Goal: Information Seeking & Learning: Check status

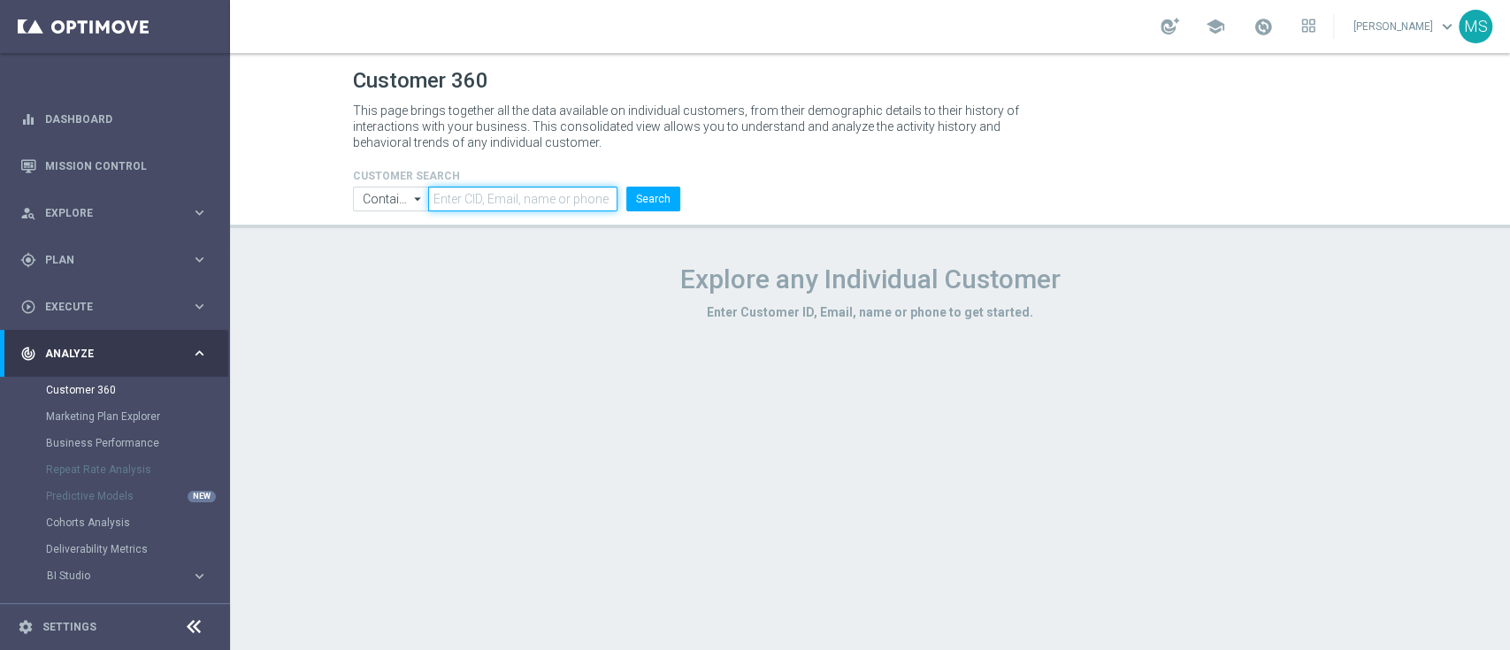
click at [501, 195] on input "text" at bounding box center [522, 199] width 188 height 25
paste input "1024144"
type input "1024144"
click at [362, 206] on input "Contains" at bounding box center [391, 199] width 76 height 25
click at [364, 203] on input at bounding box center [391, 199] width 76 height 25
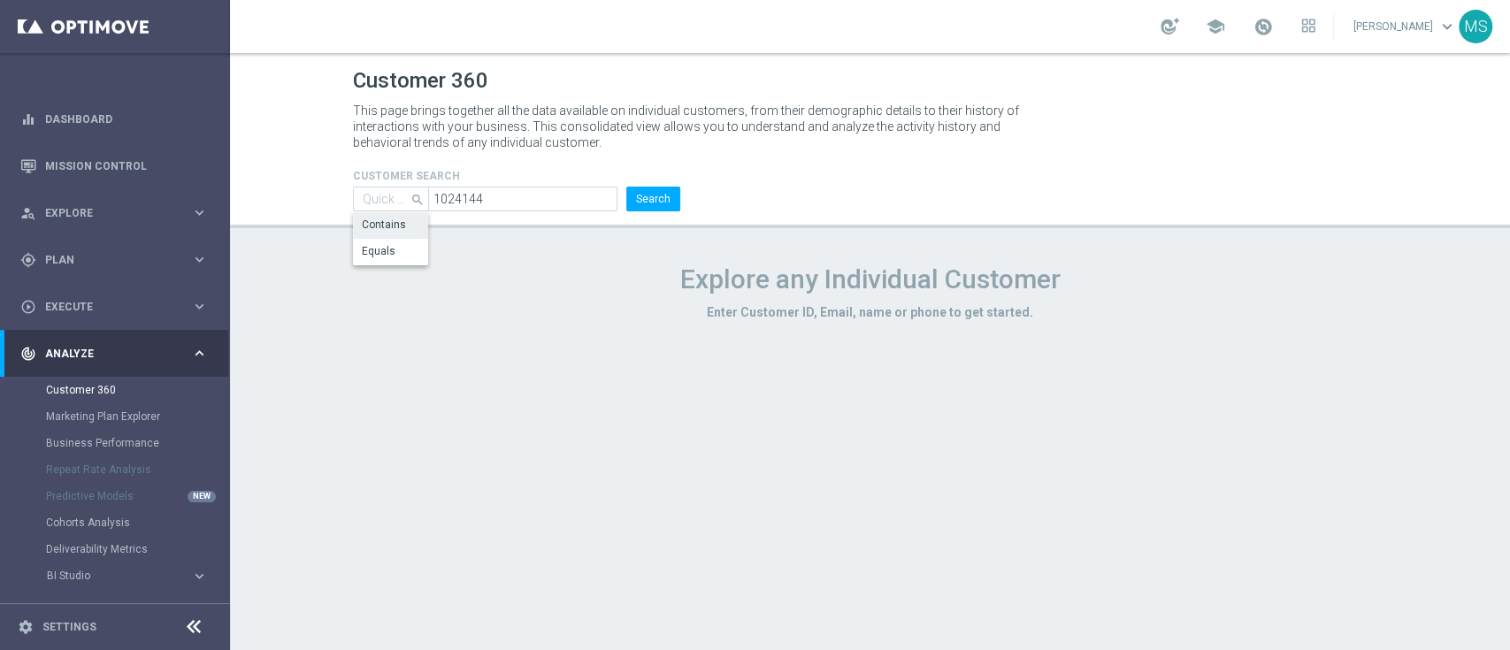
click at [390, 249] on div "Equals" at bounding box center [379, 251] width 34 height 16
type input "Equals"
click at [627, 190] on button "Search" at bounding box center [653, 199] width 54 height 25
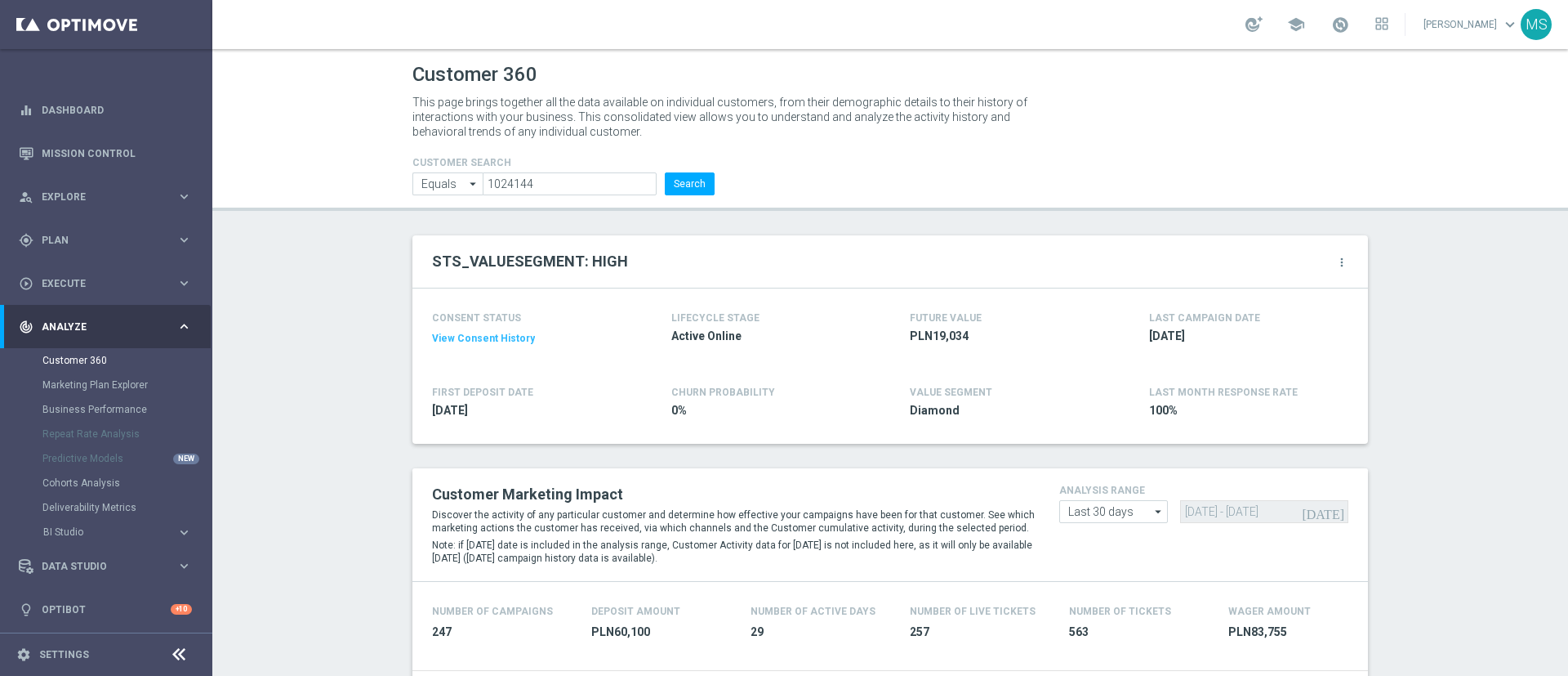
click at [579, 171] on form "CUSTOMER SEARCH Equals Equals arrow_drop_down Show Selected 0 of NaN Contains" at bounding box center [563, 176] width 302 height 39
click at [584, 176] on input "1024144" at bounding box center [570, 184] width 174 height 23
paste input "3395569"
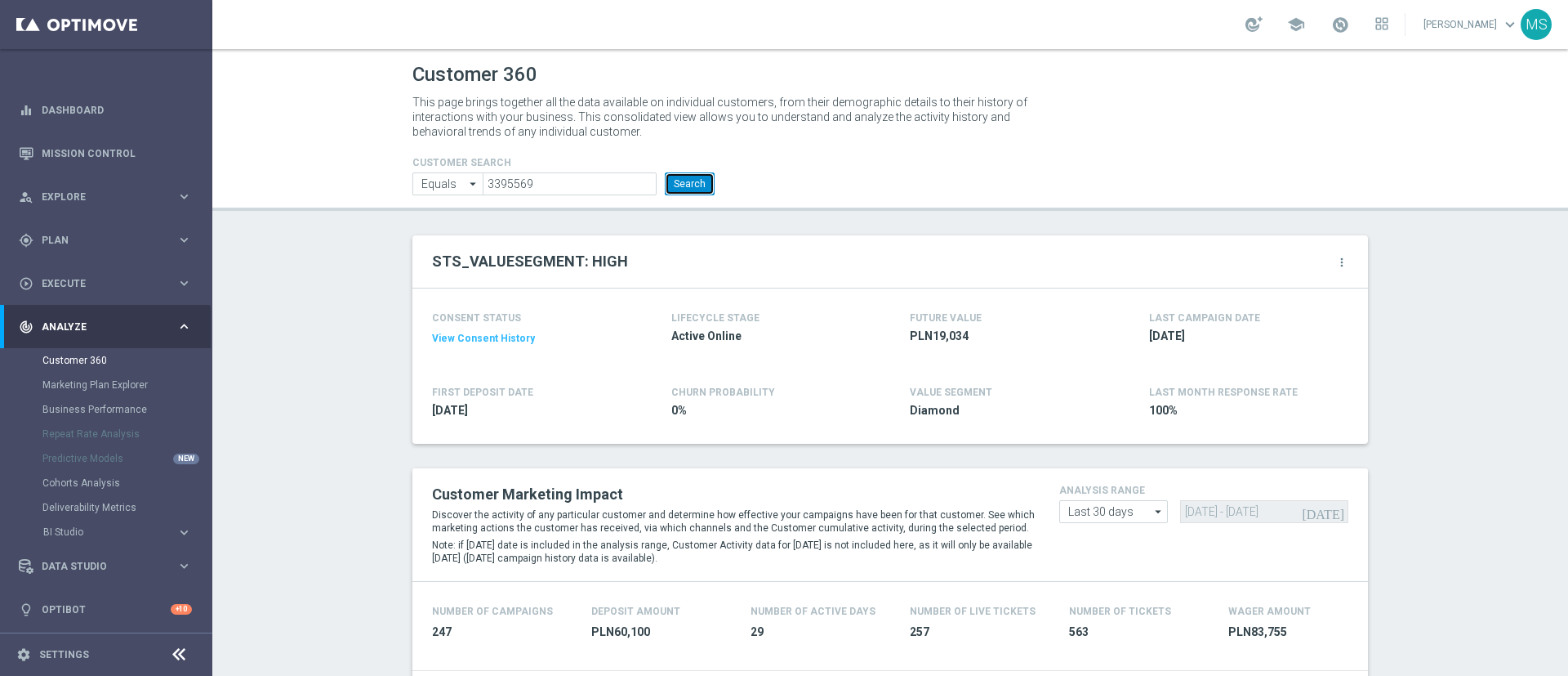
click at [690, 182] on button "Search" at bounding box center [690, 184] width 50 height 23
click at [542, 187] on input "3395569" at bounding box center [570, 184] width 174 height 23
paste input "145279"
click at [686, 189] on button "Search" at bounding box center [690, 184] width 50 height 23
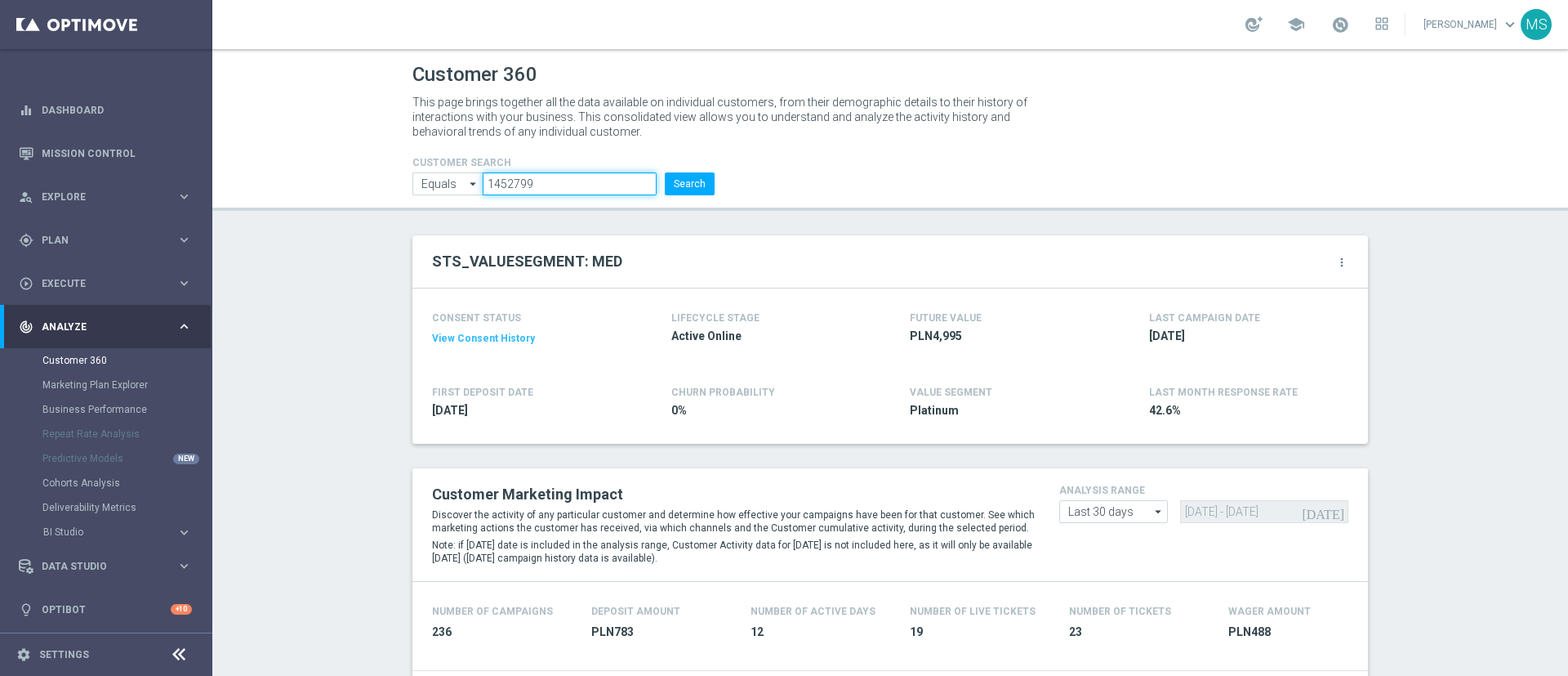
click at [562, 187] on input "1452799" at bounding box center [570, 184] width 174 height 23
paste input "2073265"
click at [693, 190] on button "Search" at bounding box center [690, 184] width 50 height 23
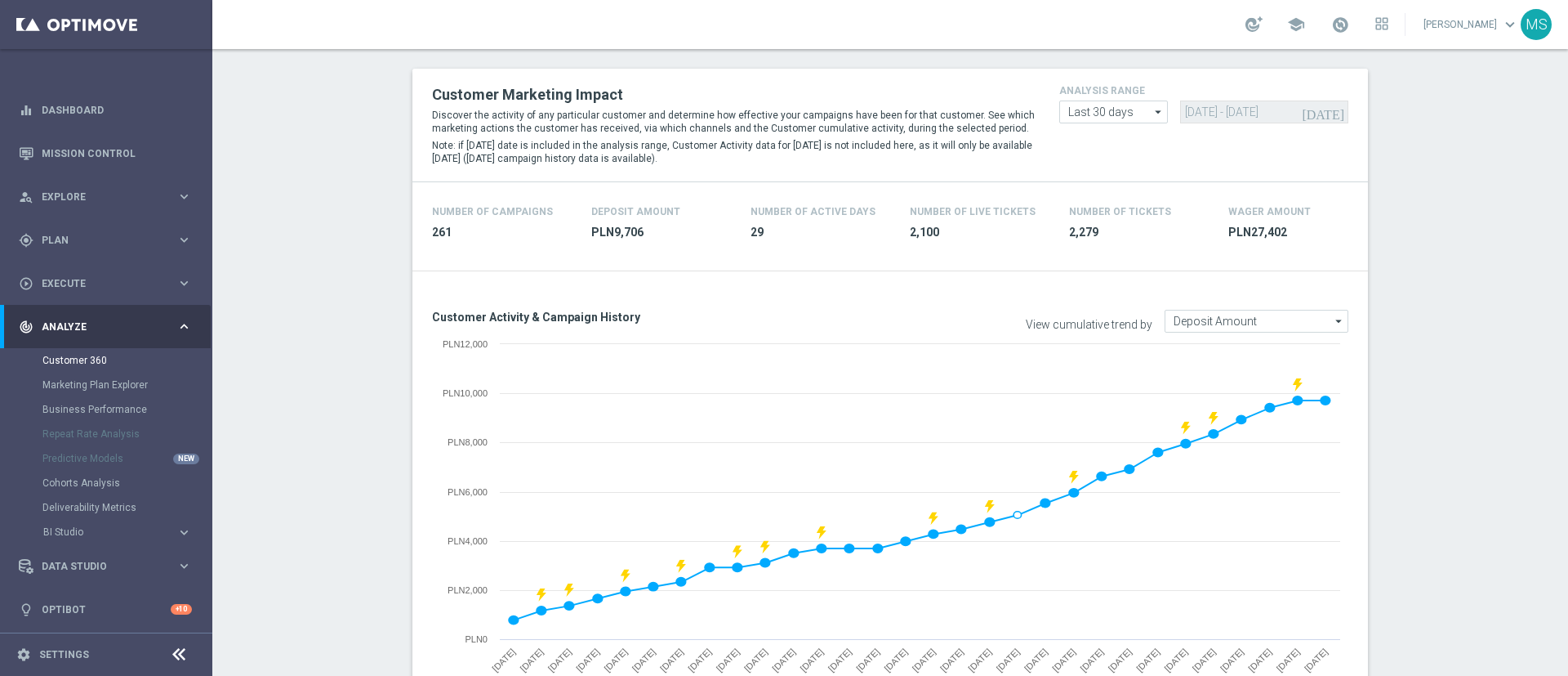
scroll to position [81, 0]
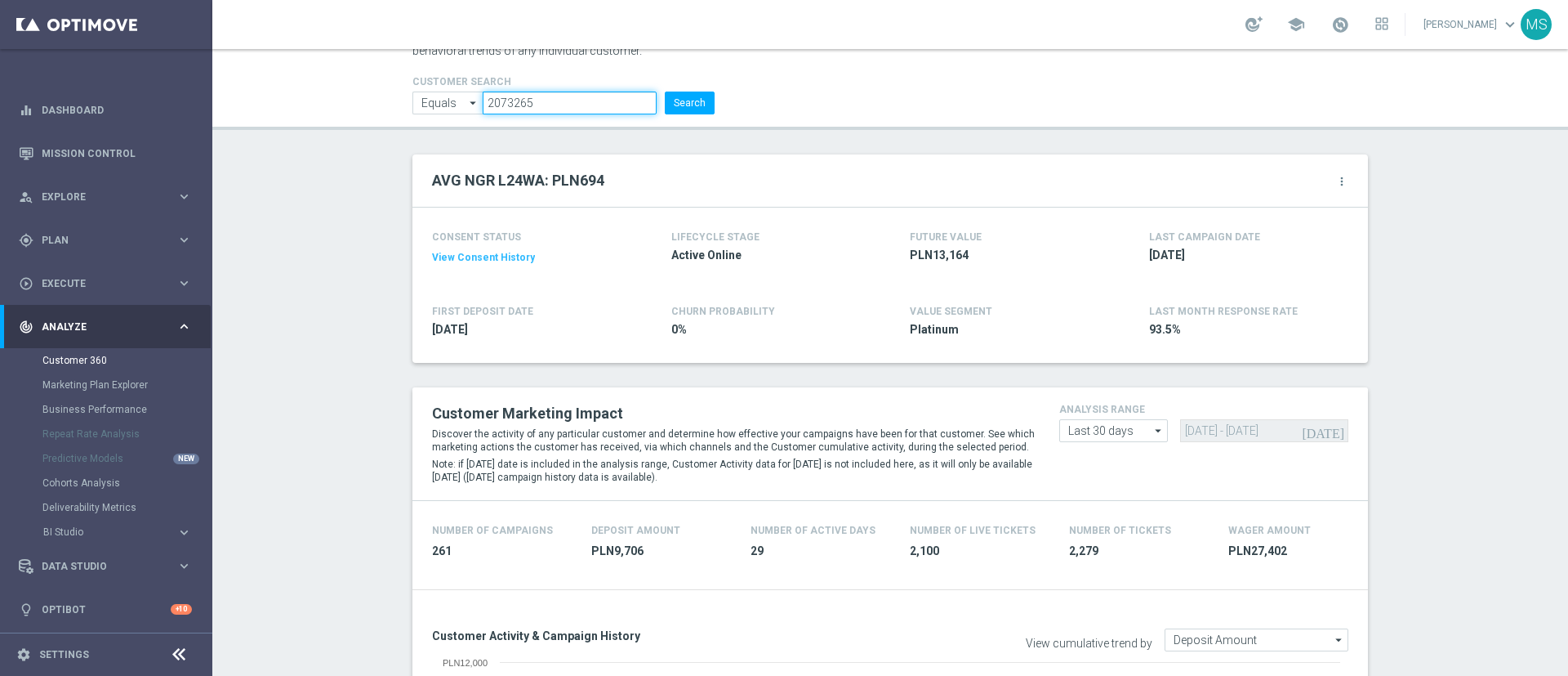
click at [600, 108] on input "2073265" at bounding box center [570, 103] width 174 height 23
paste input "1999513"
type input "1999513"
click at [686, 101] on button "Search" at bounding box center [690, 103] width 50 height 23
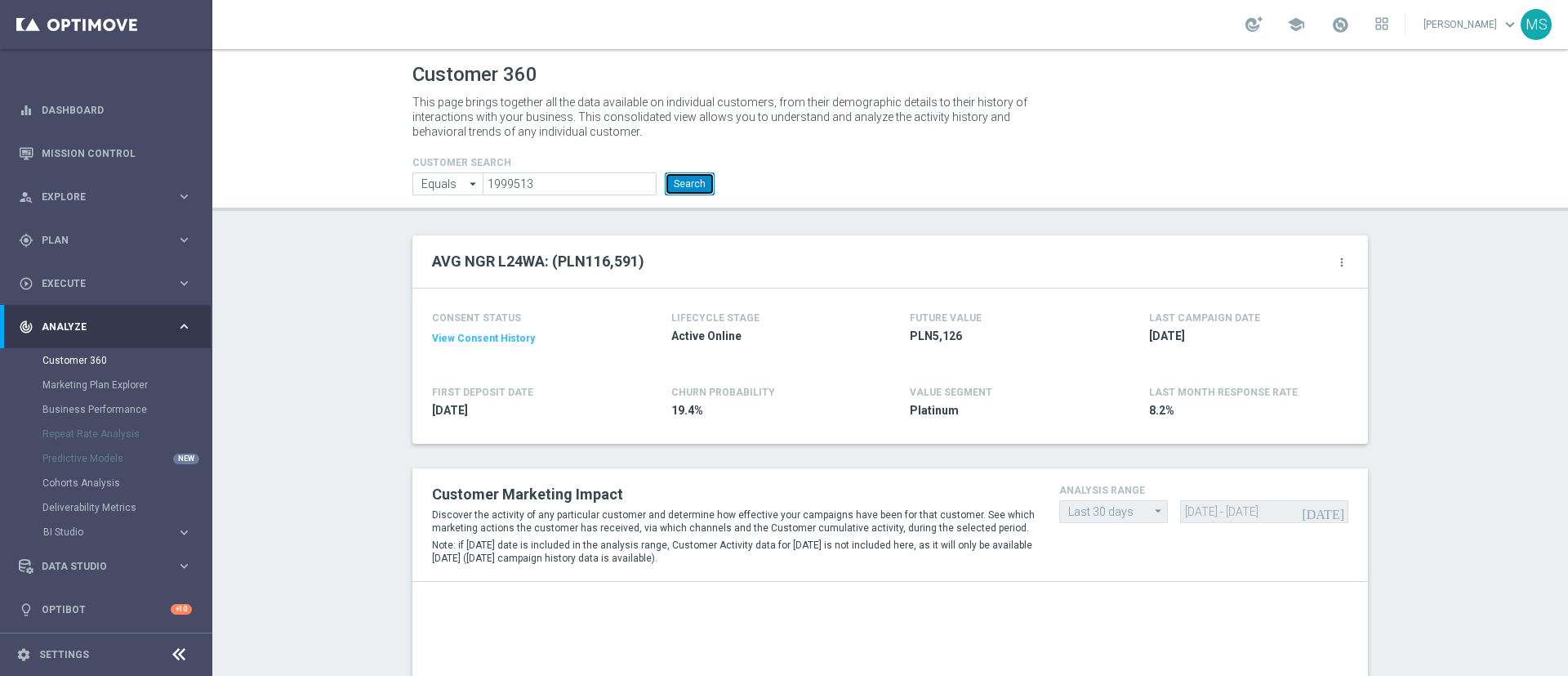
click at [686, 184] on button "Search" at bounding box center [690, 184] width 50 height 23
click at [661, 179] on li "Search" at bounding box center [690, 184] width 58 height 23
click at [691, 179] on button "Search" at bounding box center [690, 184] width 50 height 23
click at [700, 174] on button "Search" at bounding box center [690, 184] width 50 height 23
click at [674, 181] on button "Search" at bounding box center [690, 184] width 50 height 23
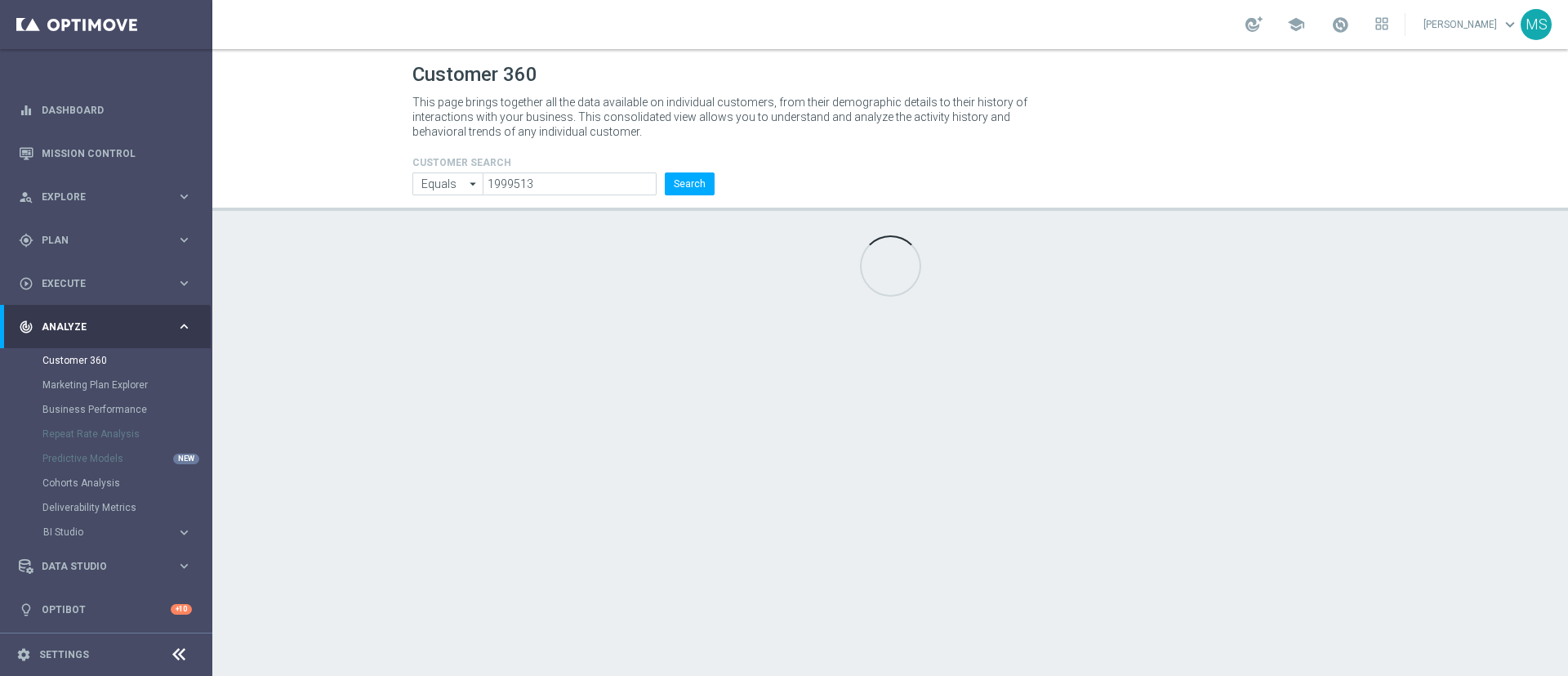
click at [571, 165] on h4 "CUSTOMER SEARCH" at bounding box center [563, 163] width 302 height 11
click at [567, 174] on input "1999513" at bounding box center [570, 184] width 174 height 23
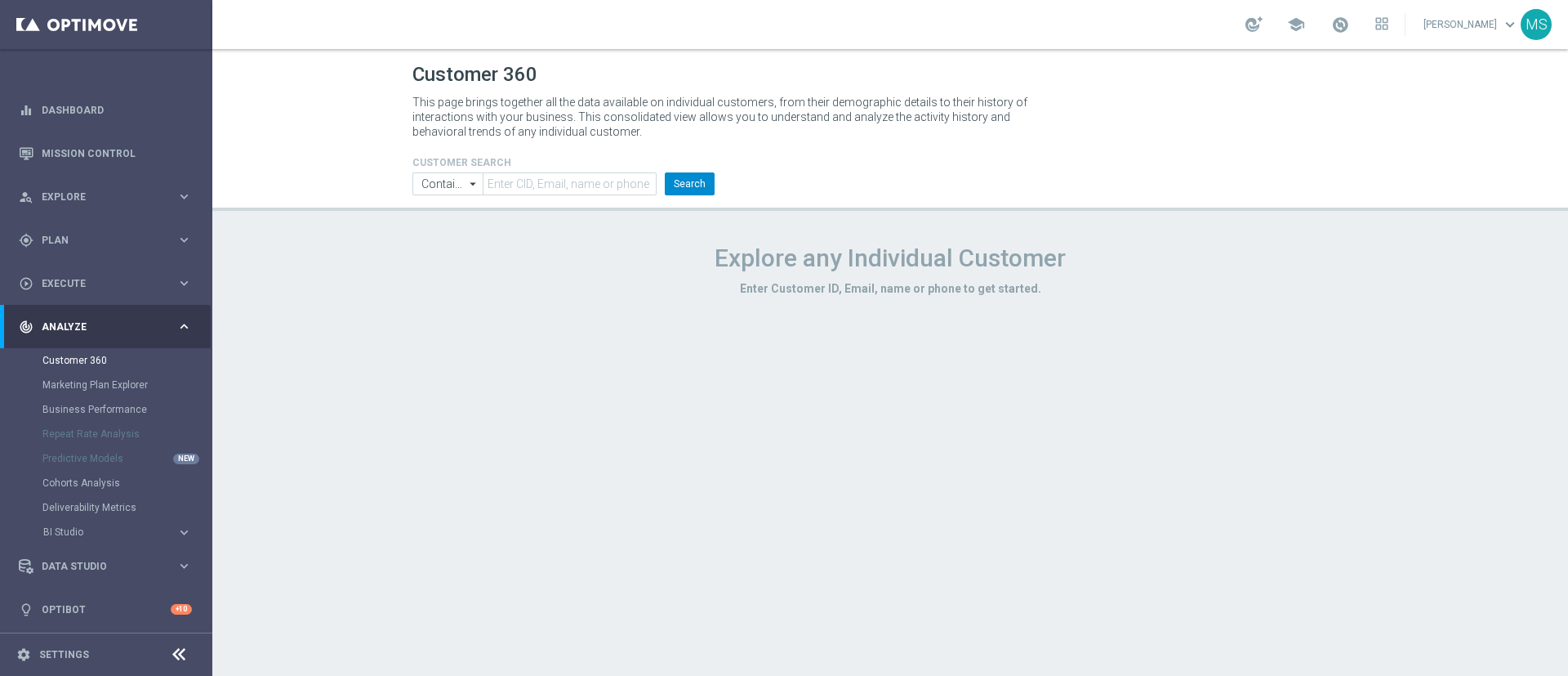
drag, startPoint x: 676, startPoint y: 171, endPoint x: 686, endPoint y: 176, distance: 11.2
click at [678, 172] on form "CUSTOMER SEARCH Contains Contains arrow_drop_down Show Selected 0 of NaN Contai…" at bounding box center [563, 176] width 302 height 39
click at [604, 176] on input "text" at bounding box center [570, 184] width 174 height 23
paste input "1999513"
type input "1999513"
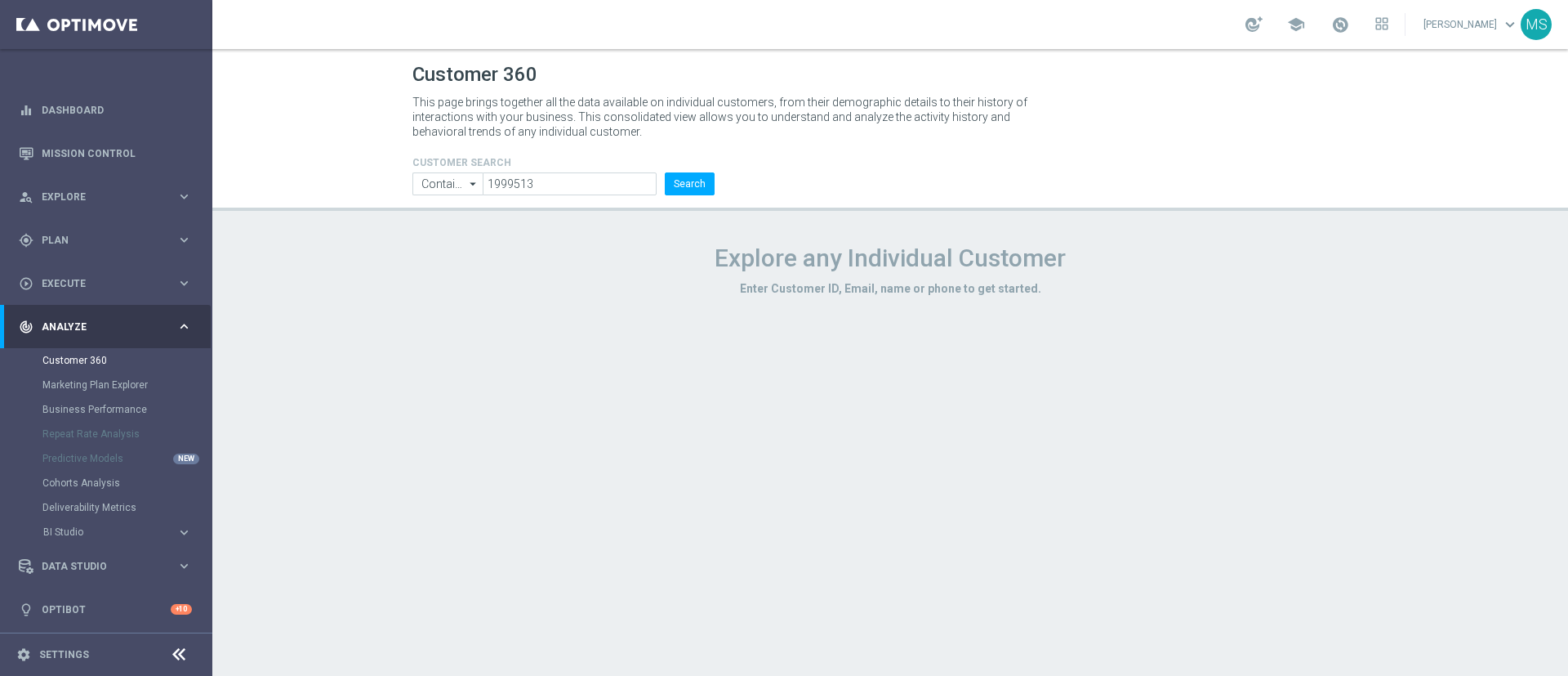
drag, startPoint x: 471, startPoint y: 185, endPoint x: 469, endPoint y: 209, distance: 24.1
click at [470, 185] on icon "arrow_drop_down" at bounding box center [474, 184] width 17 height 21
click at [466, 235] on div "Equals" at bounding box center [448, 232] width 70 height 23
type input "Equals"
click at [705, 180] on button "Search" at bounding box center [690, 184] width 50 height 23
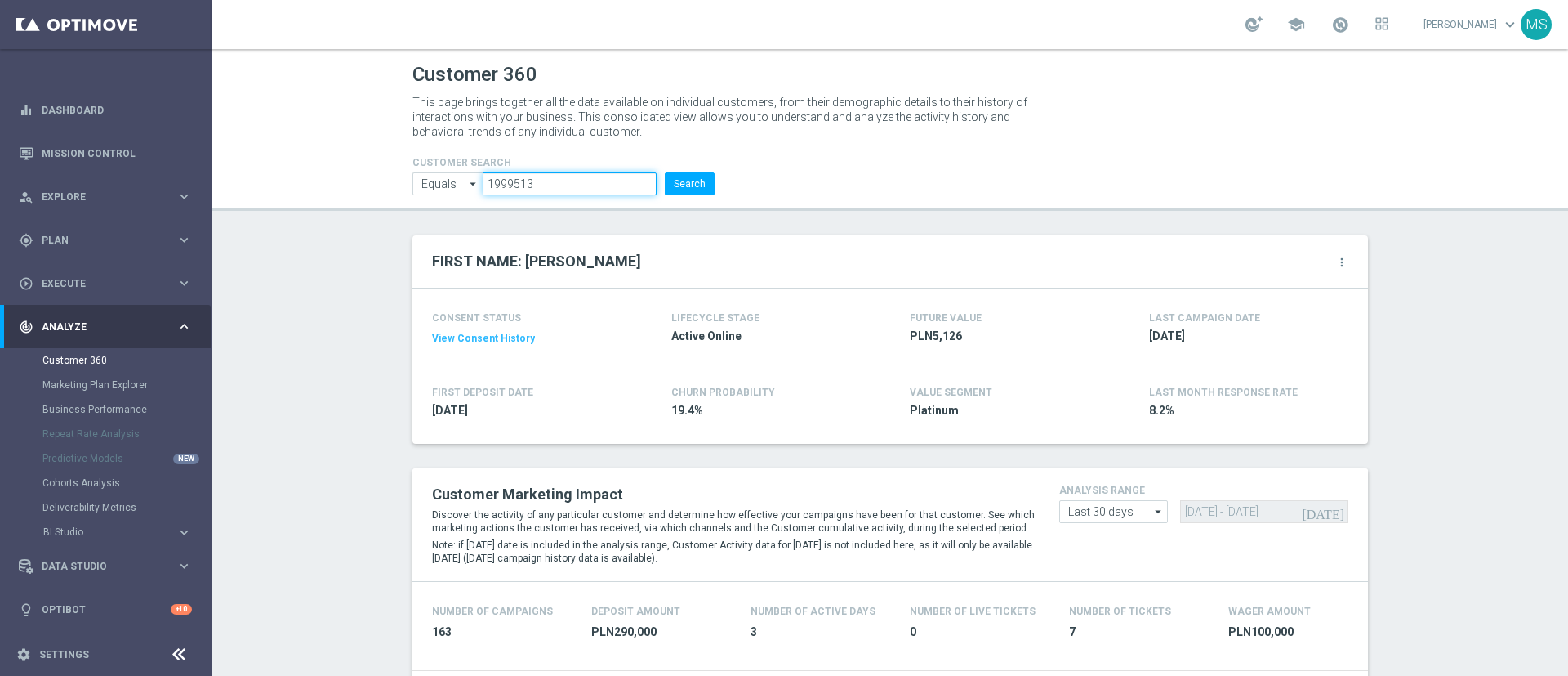
click at [525, 184] on input "1999513" at bounding box center [570, 184] width 174 height 23
paste input "419938"
type input "1419938"
click at [672, 184] on button "Search" at bounding box center [690, 184] width 50 height 23
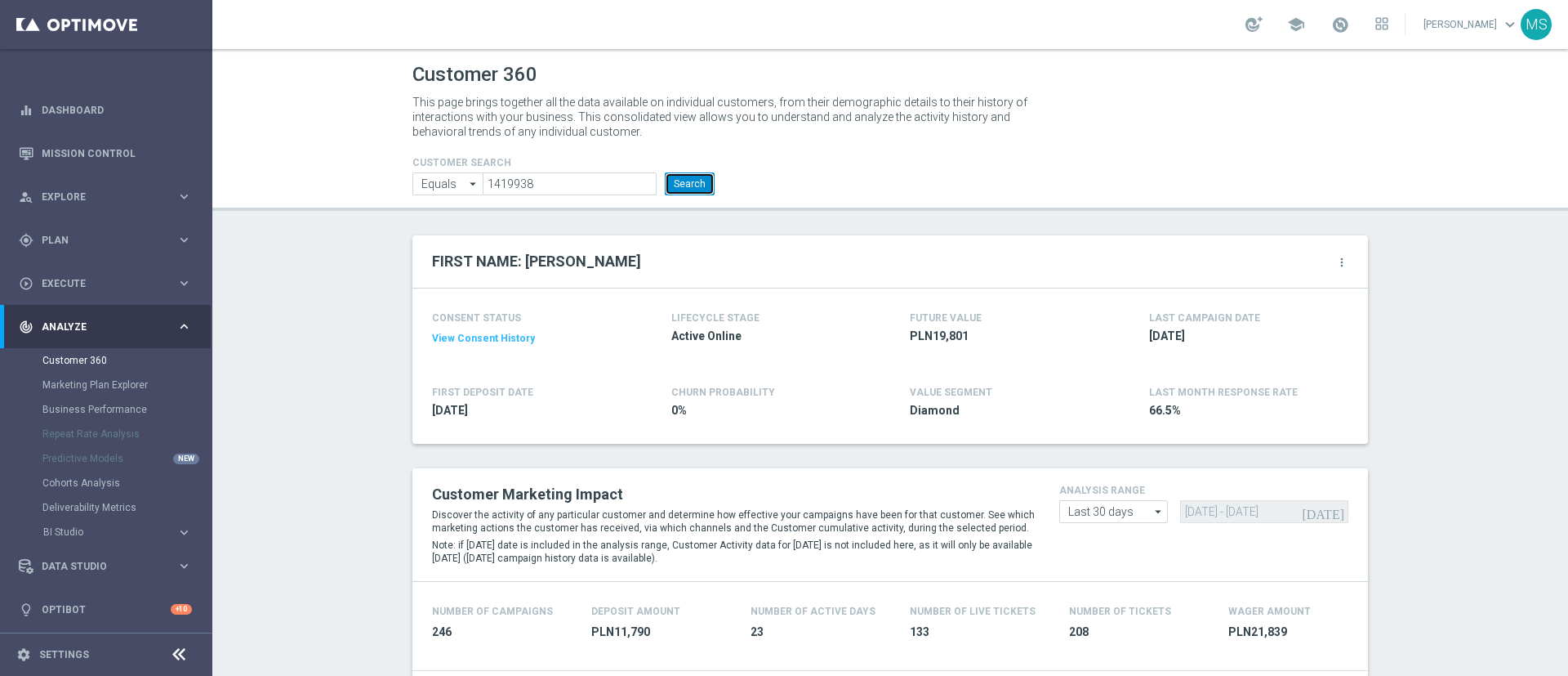
click at [674, 189] on button "Search" at bounding box center [690, 184] width 50 height 23
click at [691, 160] on h4 "CUSTOMER SEARCH" at bounding box center [563, 163] width 302 height 11
click at [686, 177] on button "Search" at bounding box center [690, 184] width 50 height 23
click at [648, 187] on input "1419938" at bounding box center [570, 184] width 174 height 23
click at [686, 187] on button "Search" at bounding box center [690, 184] width 50 height 23
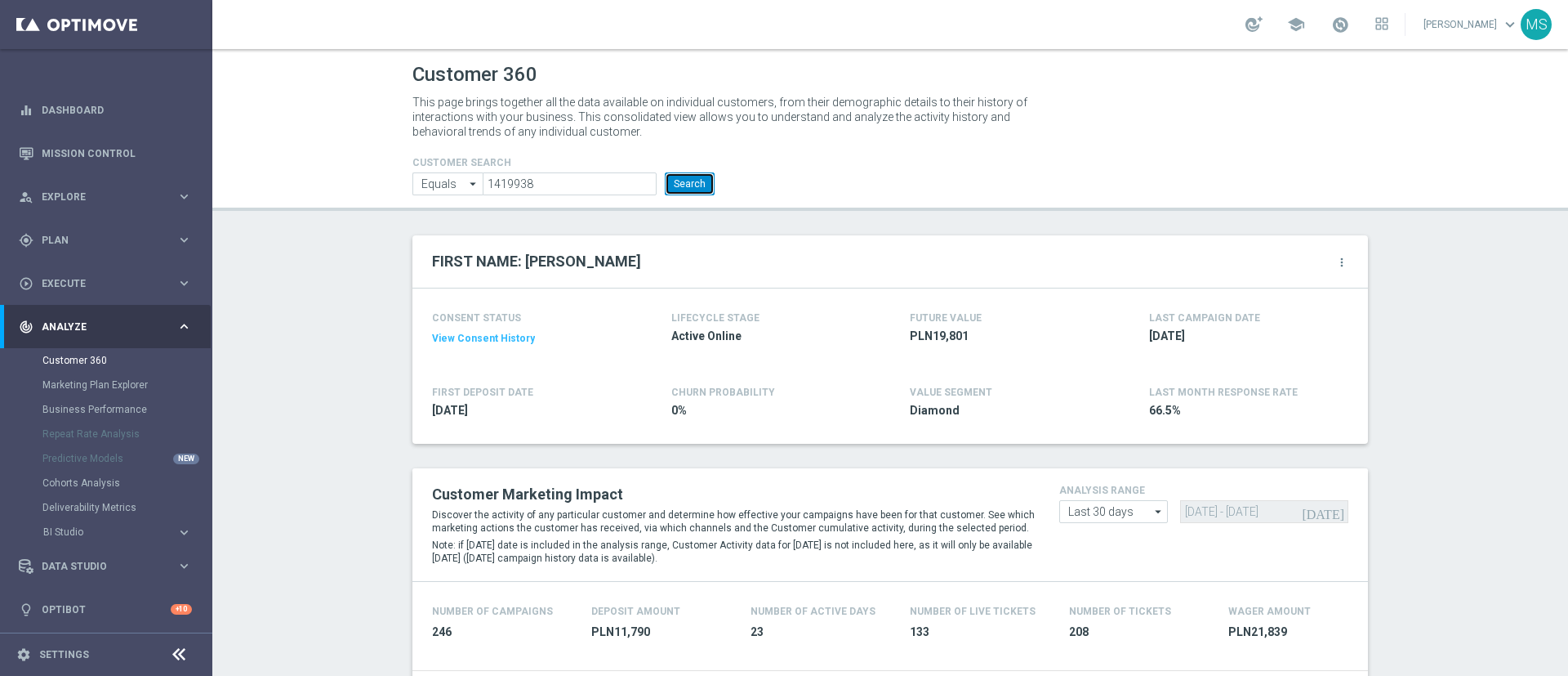
click at [669, 183] on button "Search" at bounding box center [690, 184] width 50 height 23
click at [691, 175] on button "Search" at bounding box center [690, 184] width 50 height 23
click at [689, 184] on button "Search" at bounding box center [690, 184] width 50 height 23
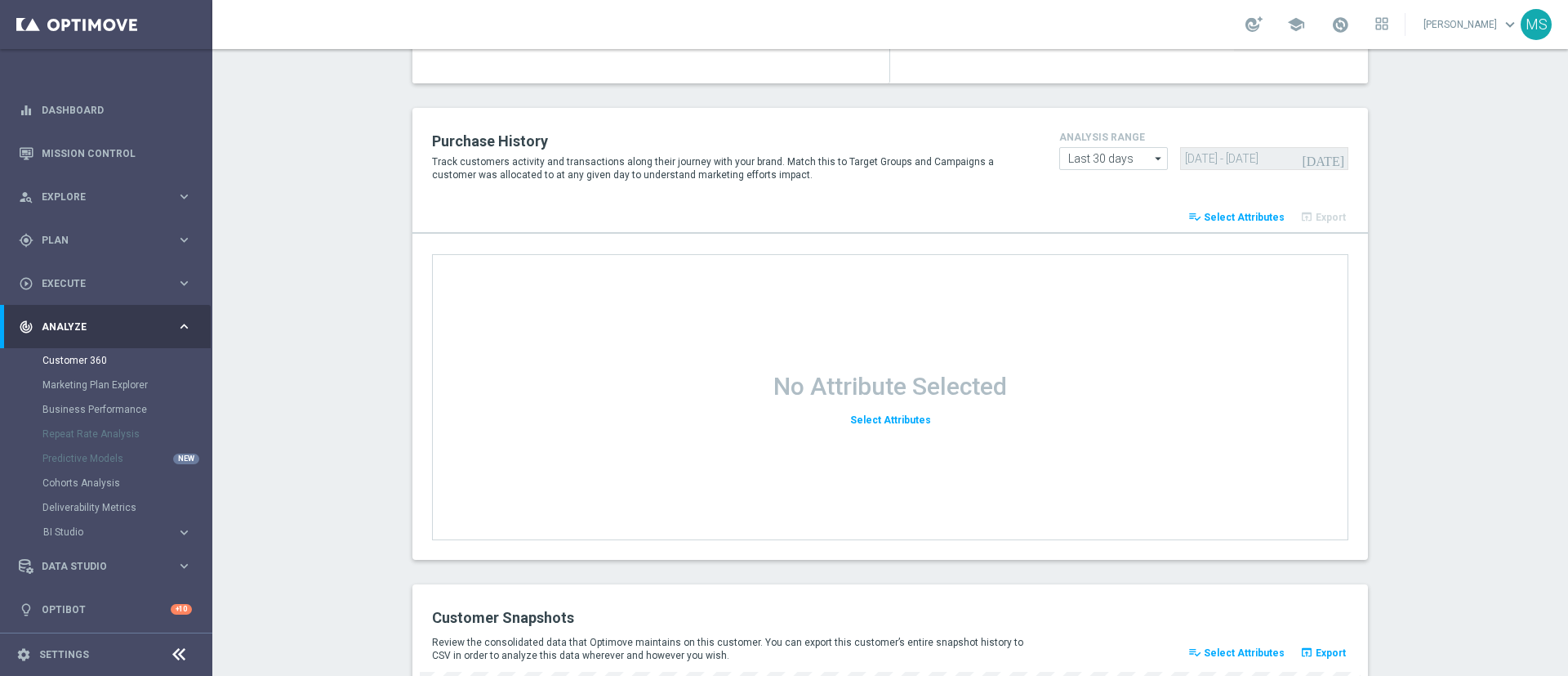
scroll to position [2164, 0]
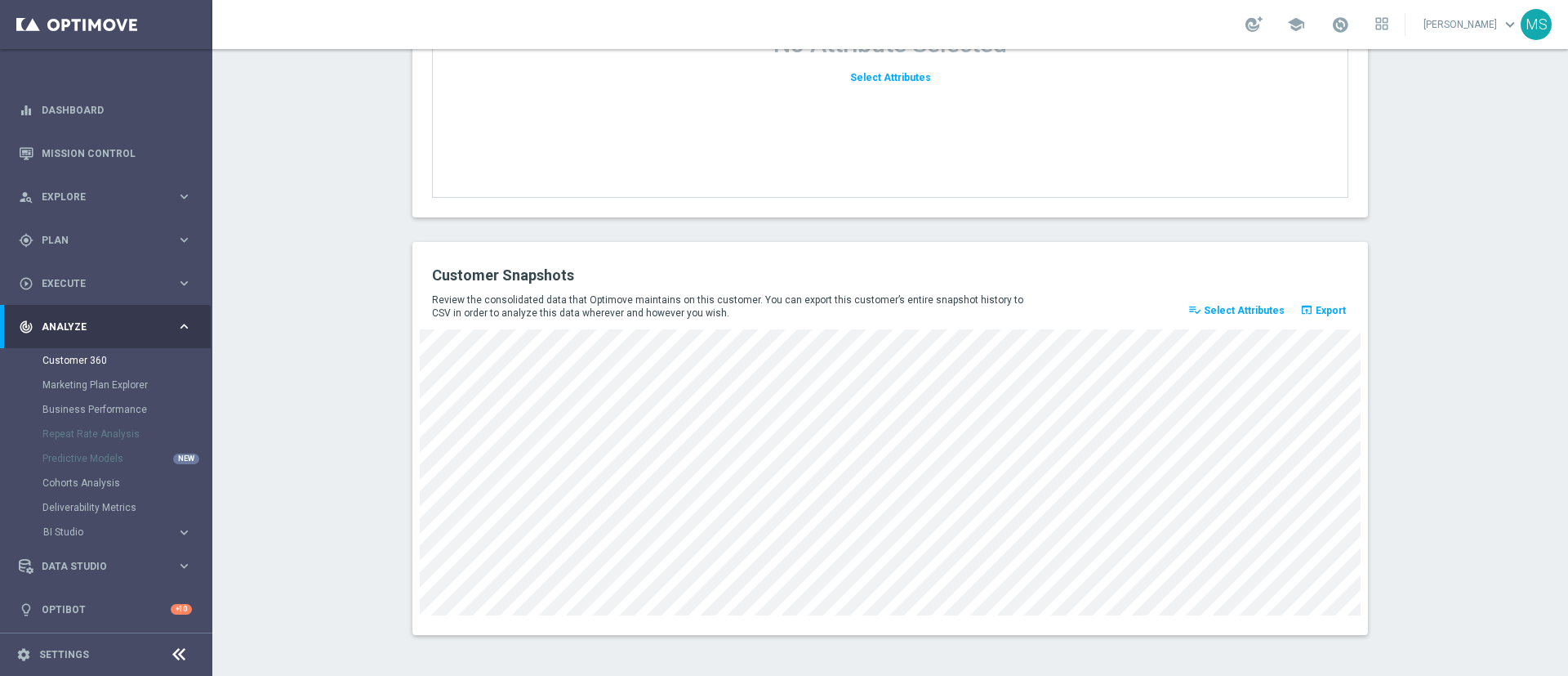
click at [652, 620] on div "Customer Snapshots Review the consolidated data that Optimove maintains on this…" at bounding box center [890, 439] width 956 height 393
